Goal: Find specific page/section: Find specific page/section

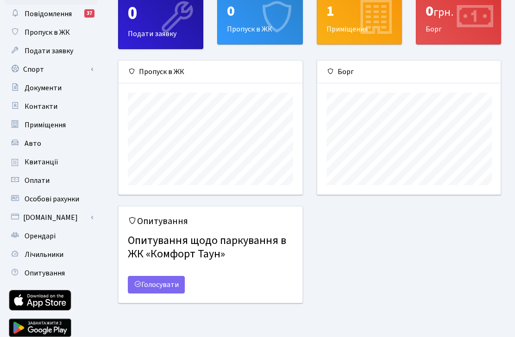
scroll to position [44, 0]
click at [48, 162] on span "Квитанції" at bounding box center [42, 163] width 34 height 10
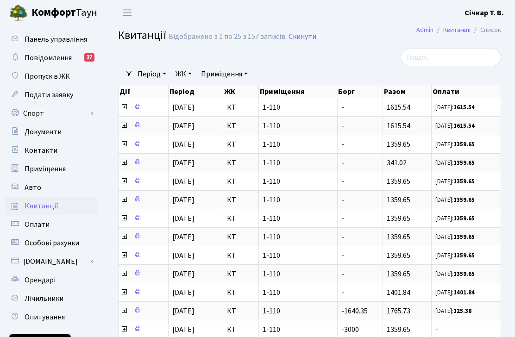
select select "25"
click at [78, 244] on span "Особові рахунки" at bounding box center [52, 243] width 55 height 10
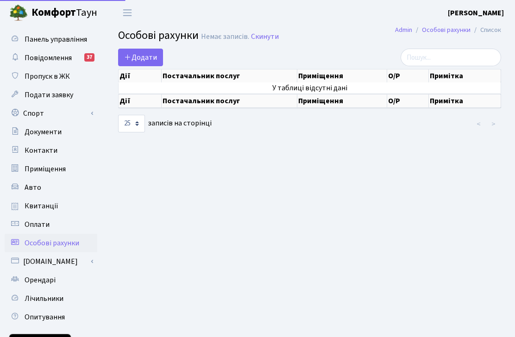
select select "25"
click at [62, 207] on link "Квитанції" at bounding box center [51, 206] width 93 height 19
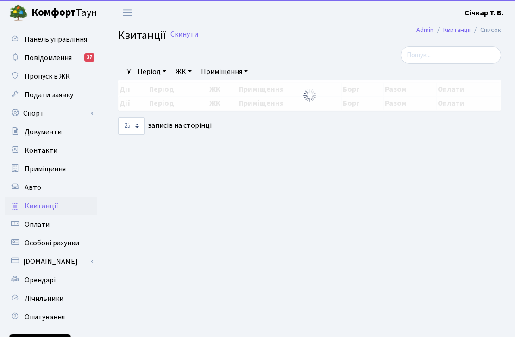
select select "25"
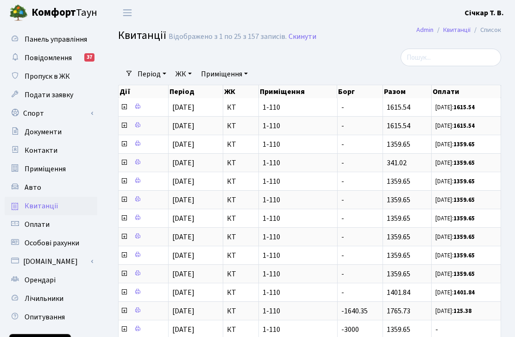
click at [141, 110] on icon at bounding box center [137, 106] width 6 height 6
